Goal: Information Seeking & Learning: Stay updated

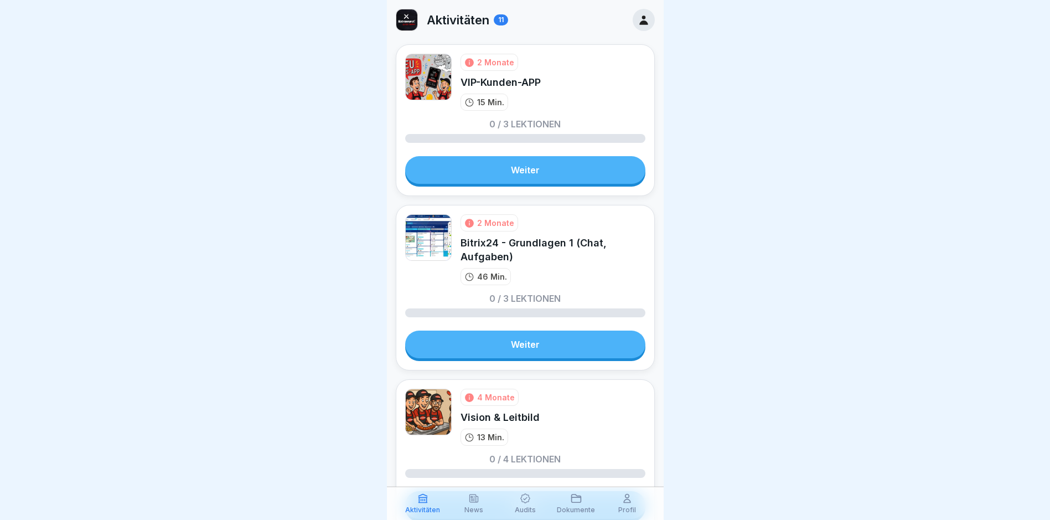
scroll to position [8, 0]
click at [485, 502] on div "News" at bounding box center [473, 503] width 45 height 21
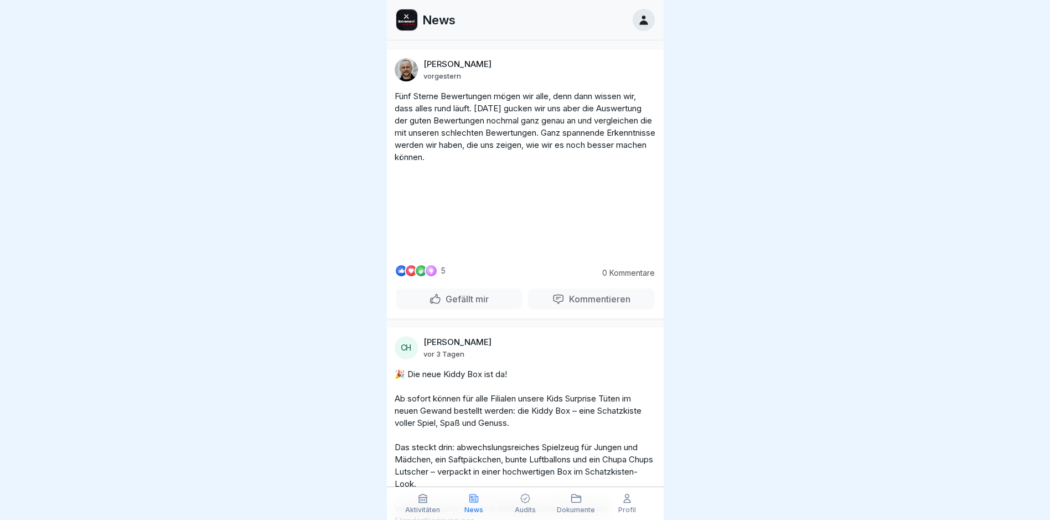
click at [468, 506] on p "News" at bounding box center [474, 510] width 19 height 8
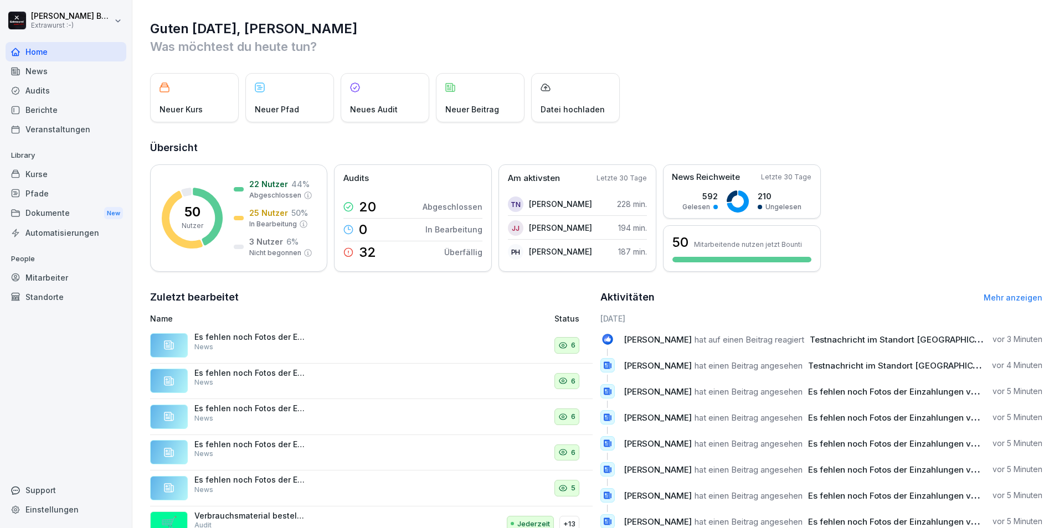
scroll to position [42, 0]
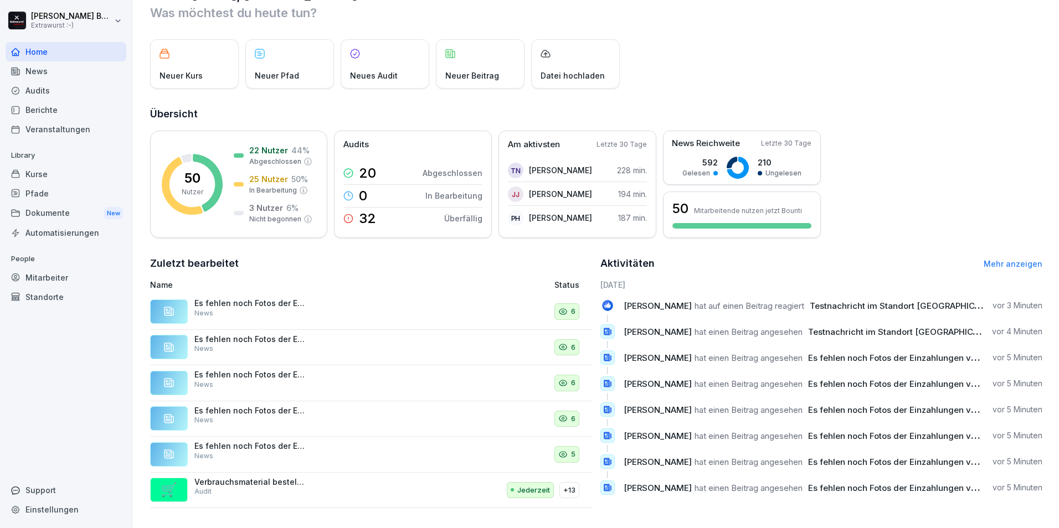
click at [30, 76] on div "News" at bounding box center [66, 70] width 121 height 19
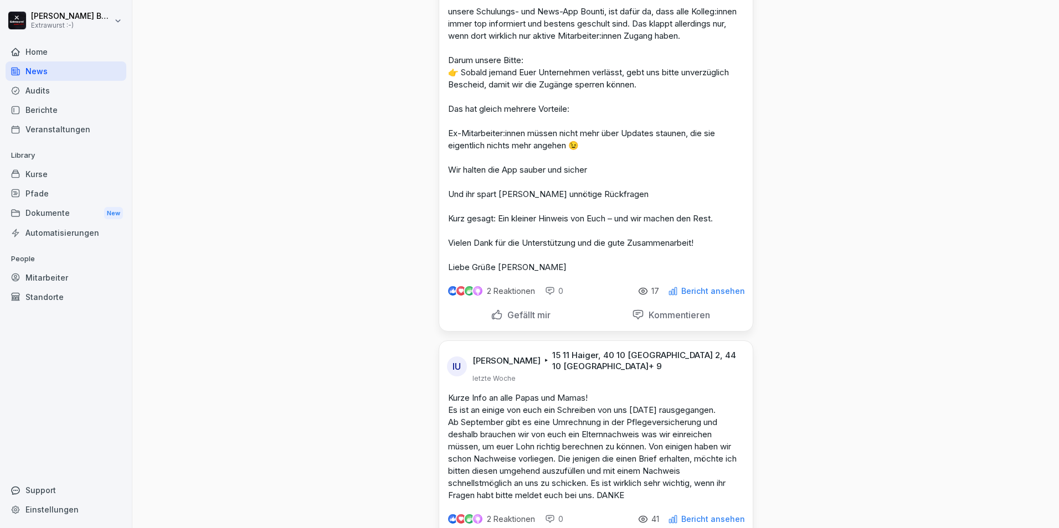
scroll to position [5039, 0]
